Goal: Find specific page/section: Find specific page/section

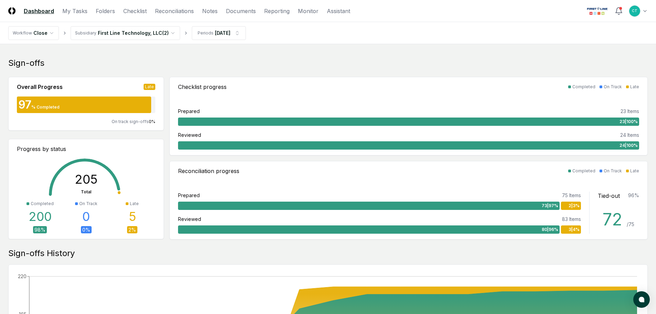
scroll to position [138, 0]
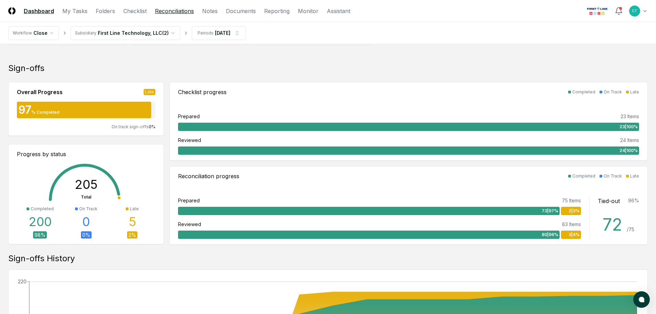
click at [165, 10] on link "Reconciliations" at bounding box center [174, 11] width 39 height 8
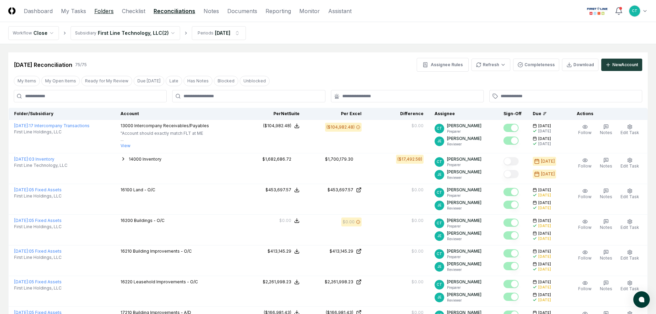
click at [108, 11] on link "Folders" at bounding box center [103, 11] width 19 height 8
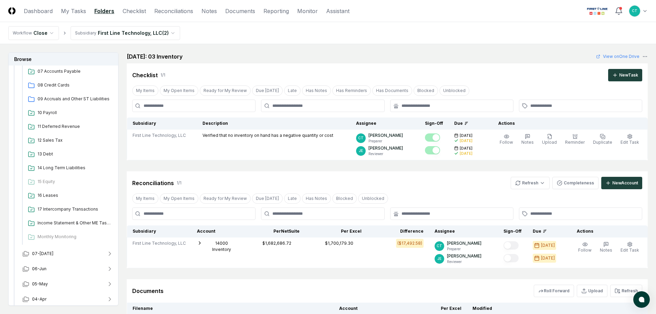
scroll to position [207, 0]
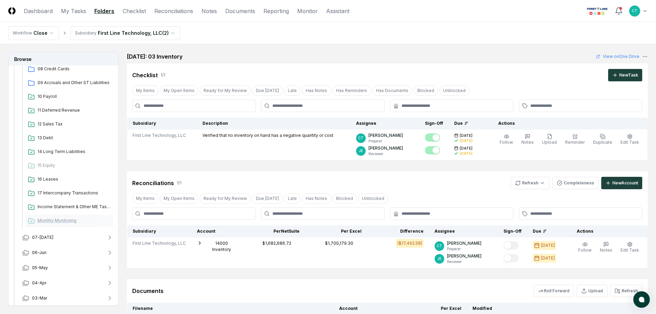
click at [59, 220] on span "Monthly Monitoring" at bounding box center [74, 220] width 73 height 6
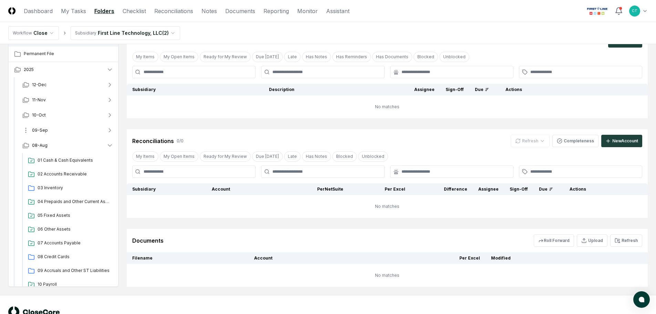
click at [92, 128] on button "09-Sep" at bounding box center [68, 130] width 102 height 15
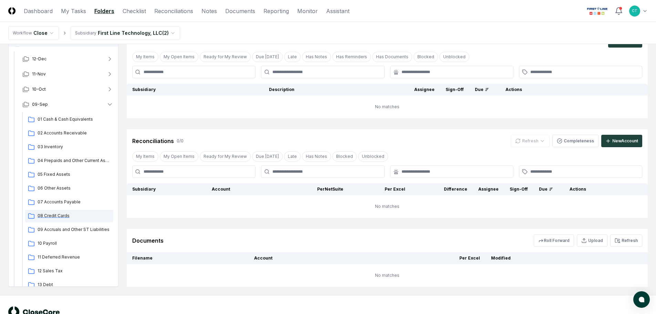
scroll to position [138, 0]
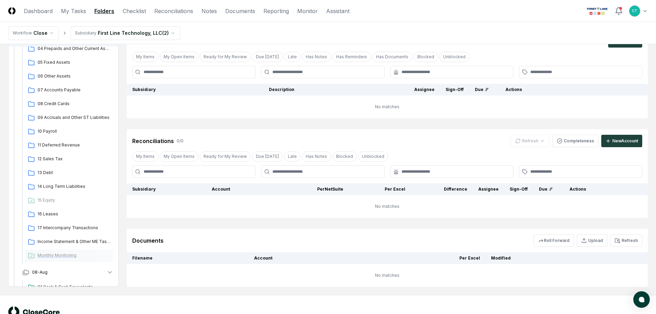
click at [59, 255] on span "Monthly Monitoring" at bounding box center [74, 255] width 73 height 6
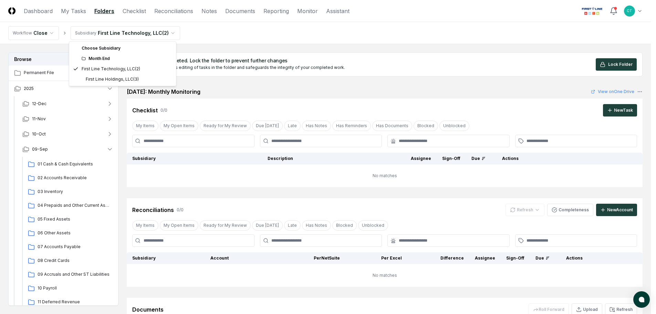
click at [169, 34] on html "CloseCore Dashboard My Tasks Folders Checklist Reconciliations Notes Documents …" at bounding box center [328, 202] width 656 height 405
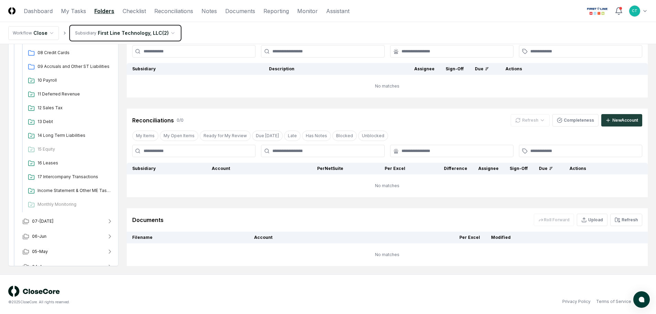
scroll to position [91, 0]
